Goal: Check status

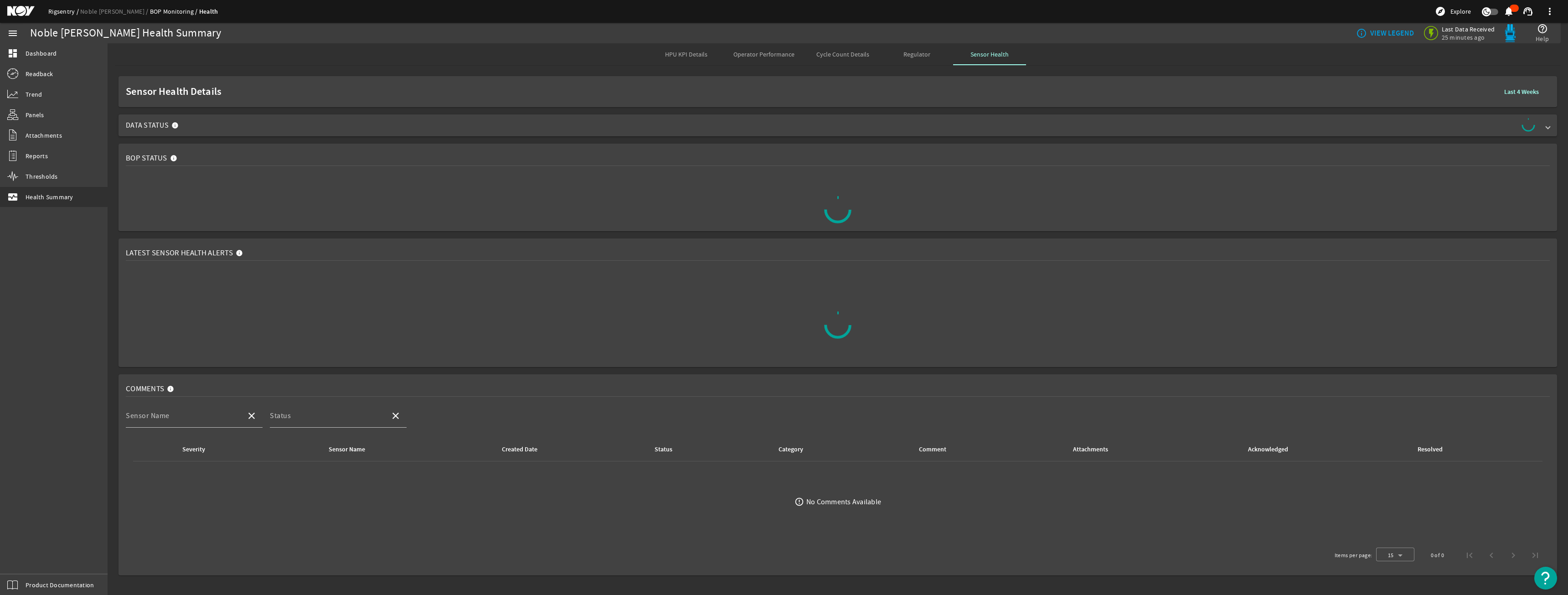
click at [64, 9] on link "Rigsentry" at bounding box center [64, 11] width 32 height 8
click at [177, 125] on mat-icon at bounding box center [176, 127] width 11 height 11
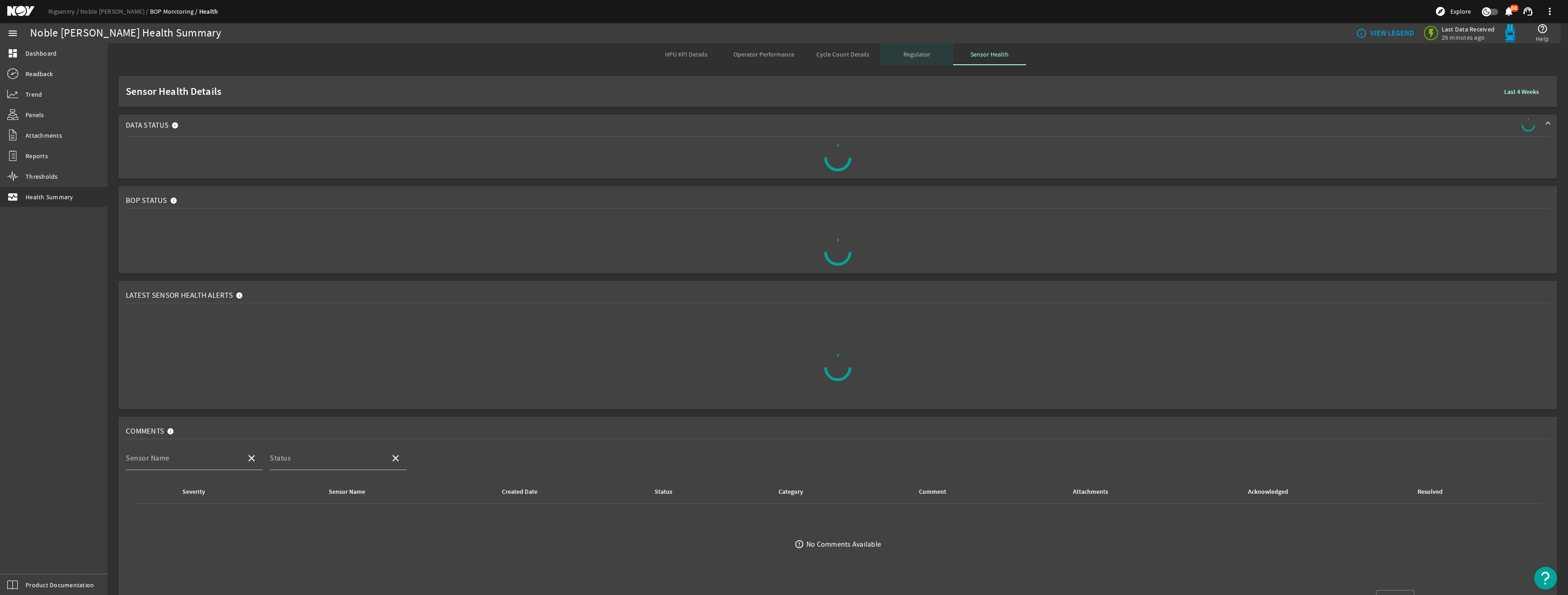
click at [905, 59] on span "Regulator" at bounding box center [917, 54] width 27 height 22
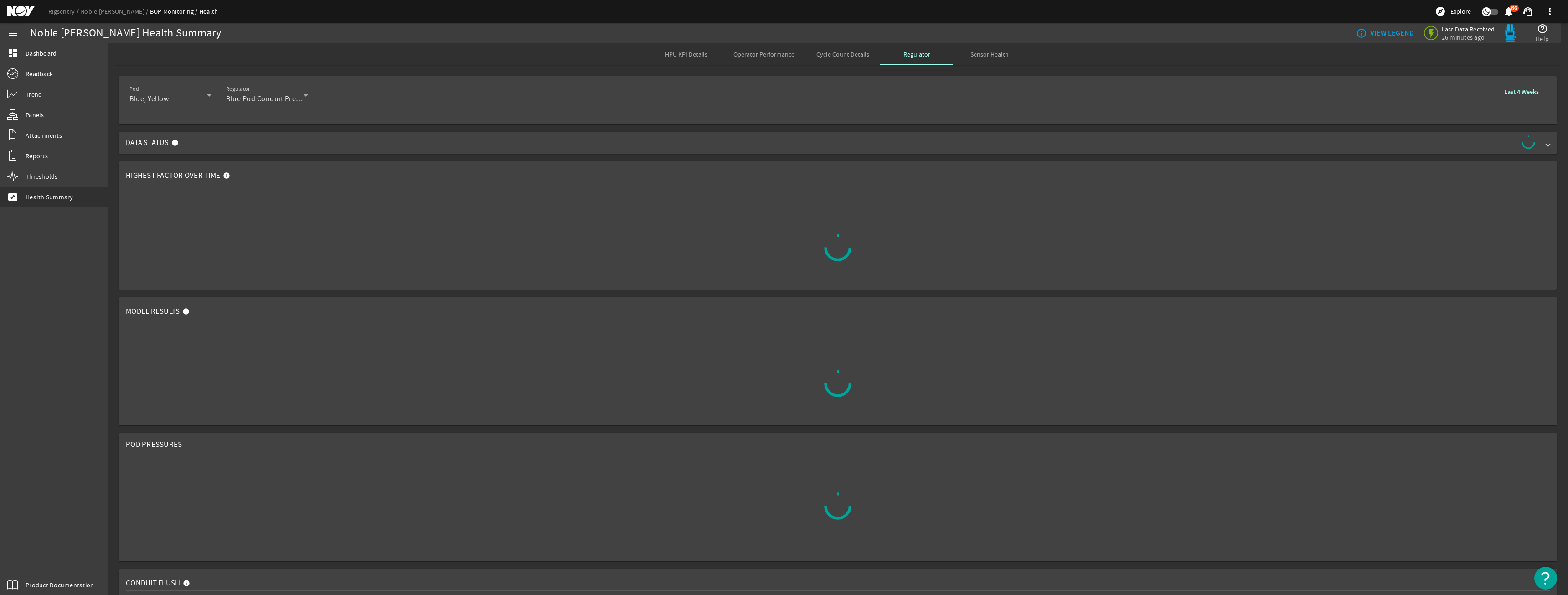
click at [1018, 137] on span "Data Status" at bounding box center [836, 142] width 1420 height 15
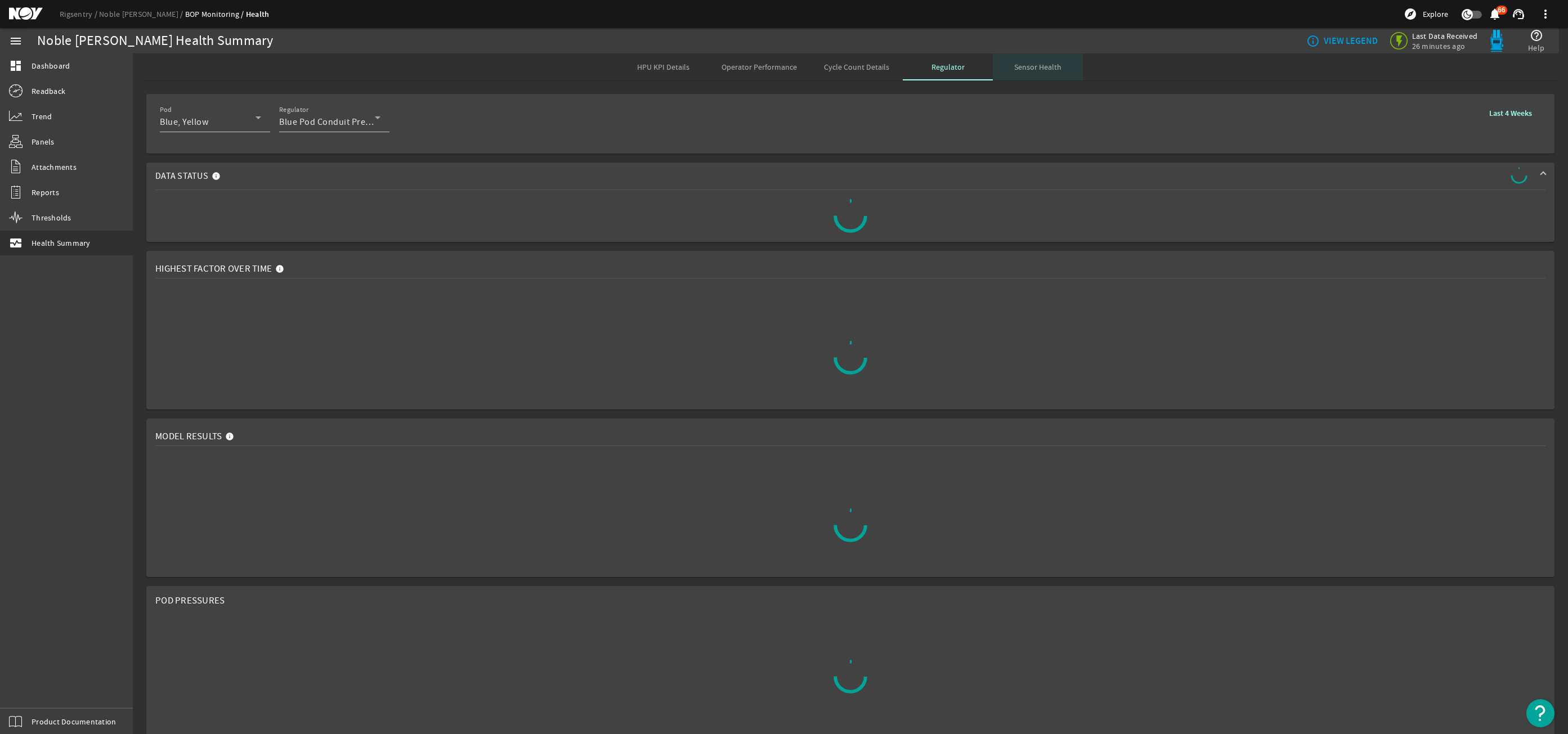
click at [1030, 64] on span "Sensor Health" at bounding box center [1038, 67] width 48 height 8
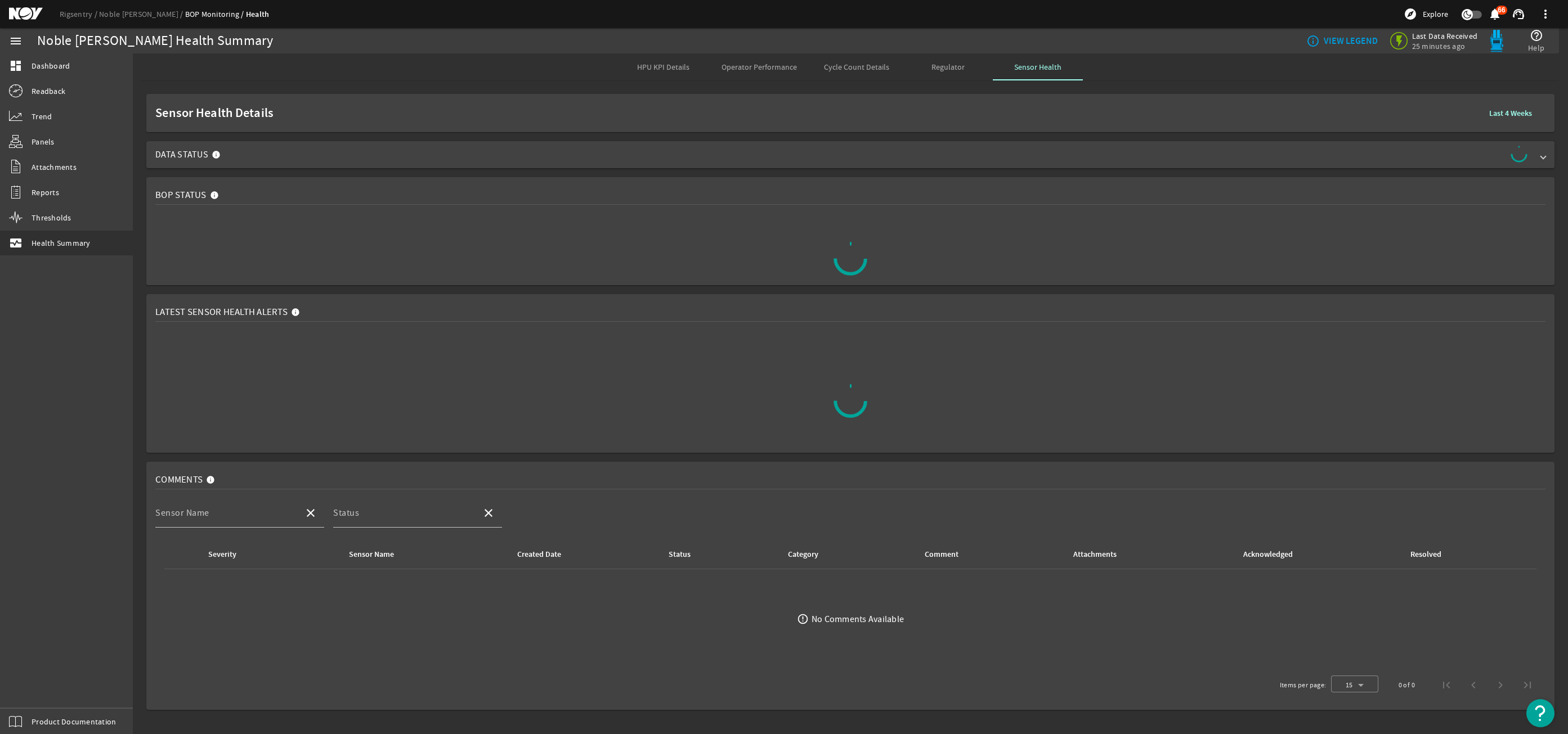
click at [955, 158] on span "Data Status" at bounding box center [848, 154] width 1386 height 18
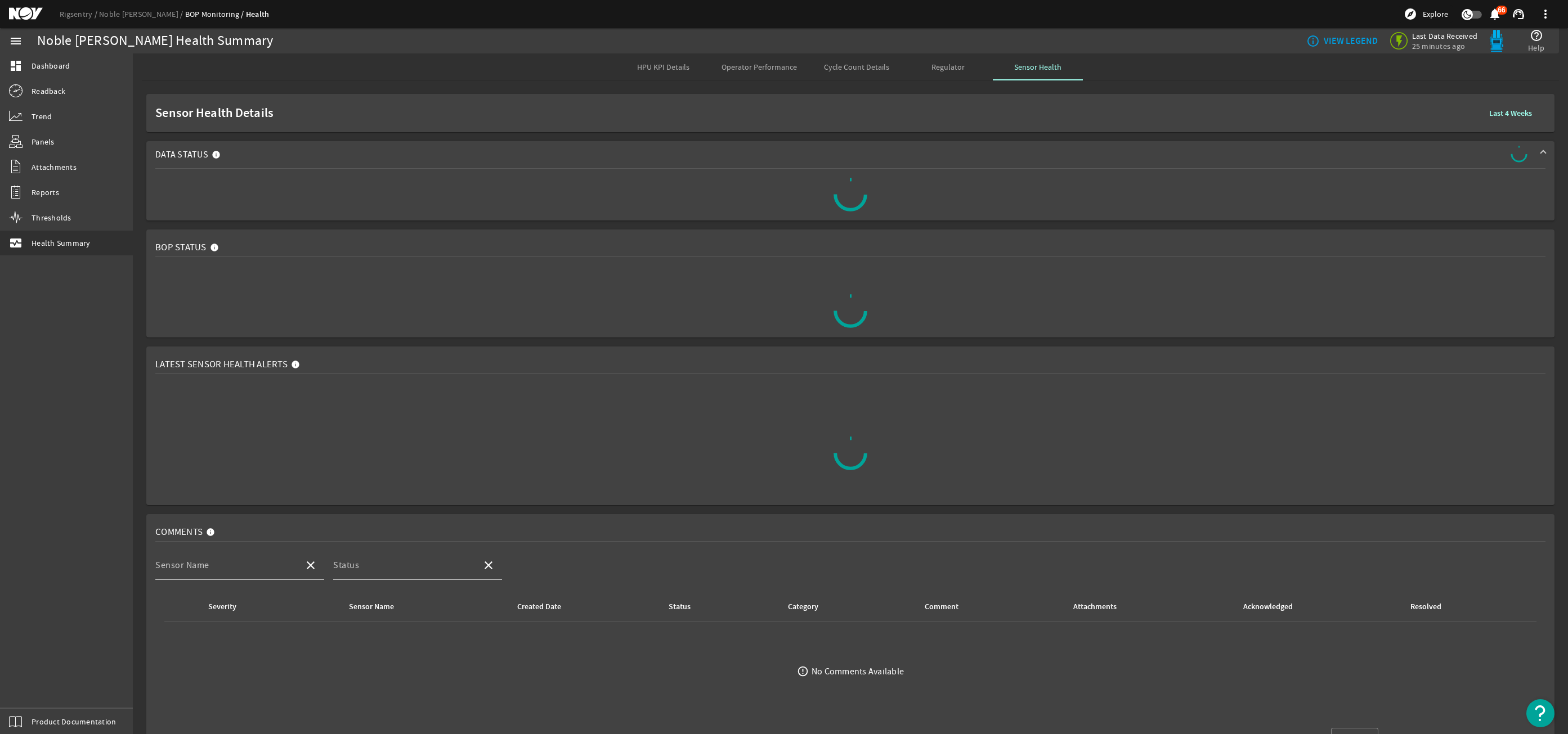
click at [1489, 116] on b "Last 4 Weeks" at bounding box center [1510, 113] width 43 height 11
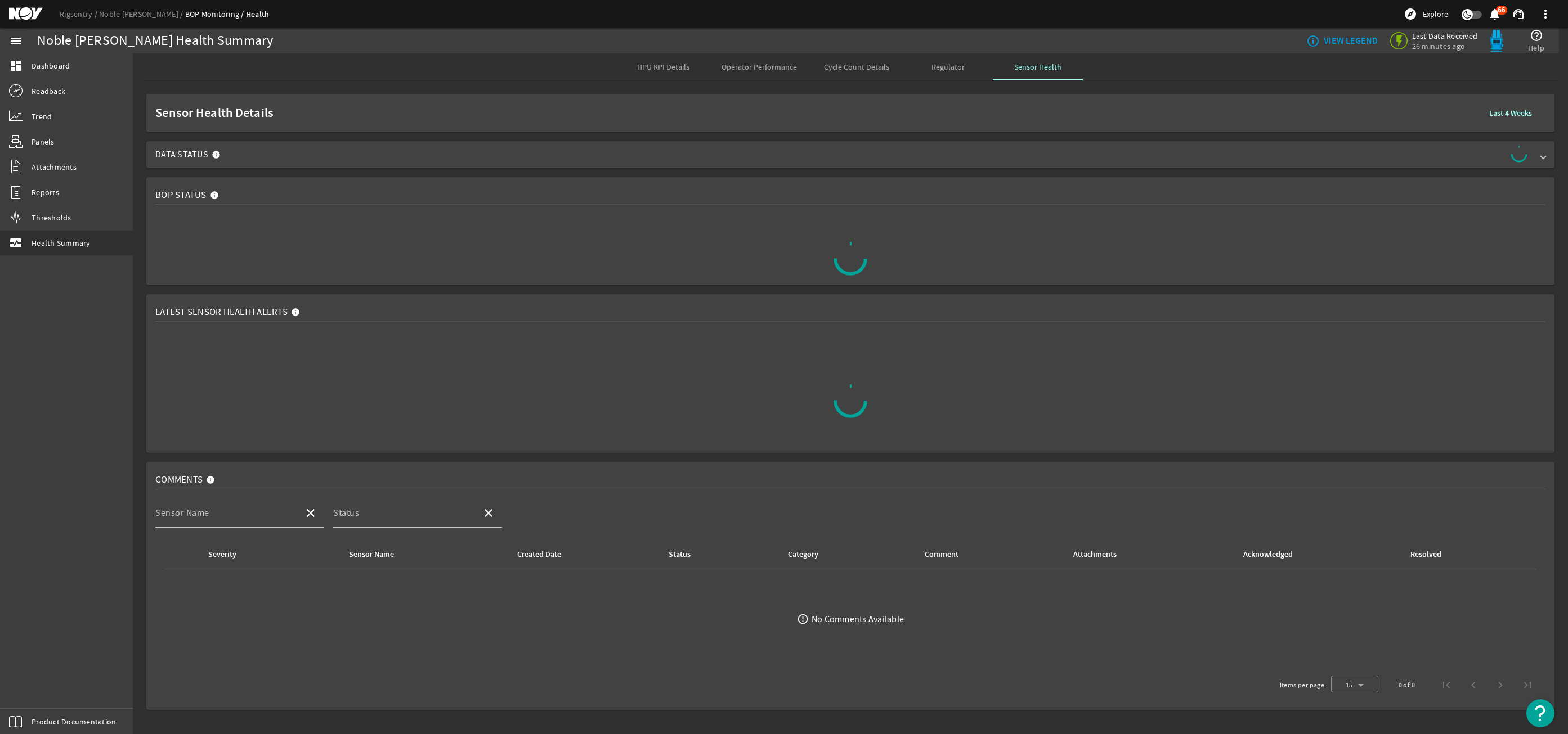
click at [857, 73] on span "Cycle Count Details" at bounding box center [857, 67] width 66 height 27
